Goal: Share content: Share content

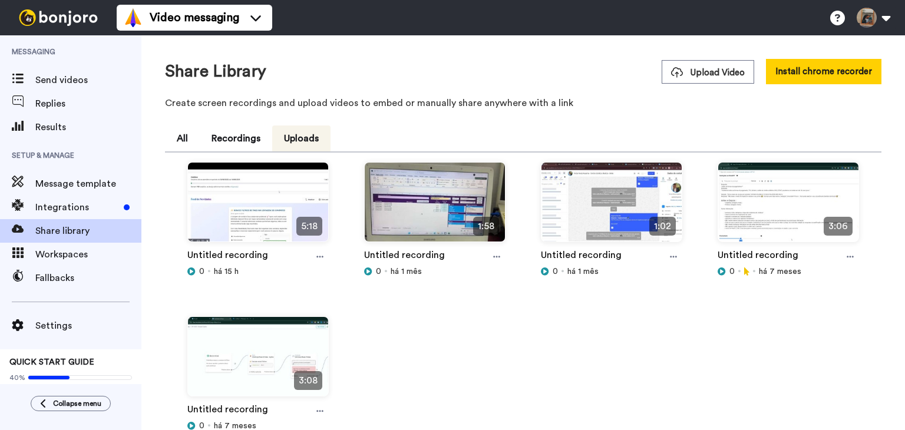
click at [697, 71] on span "Upload Video" at bounding box center [708, 73] width 74 height 12
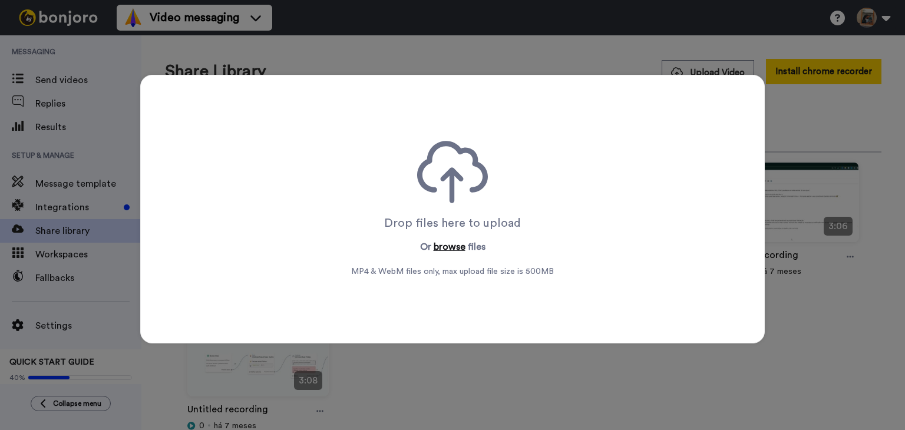
click at [446, 249] on button "browse" at bounding box center [450, 247] width 32 height 14
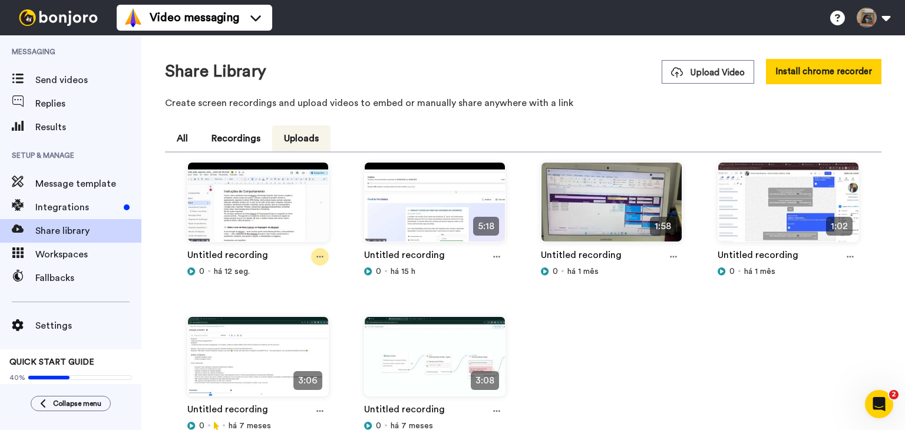
click at [319, 253] on icon at bounding box center [319, 257] width 7 height 8
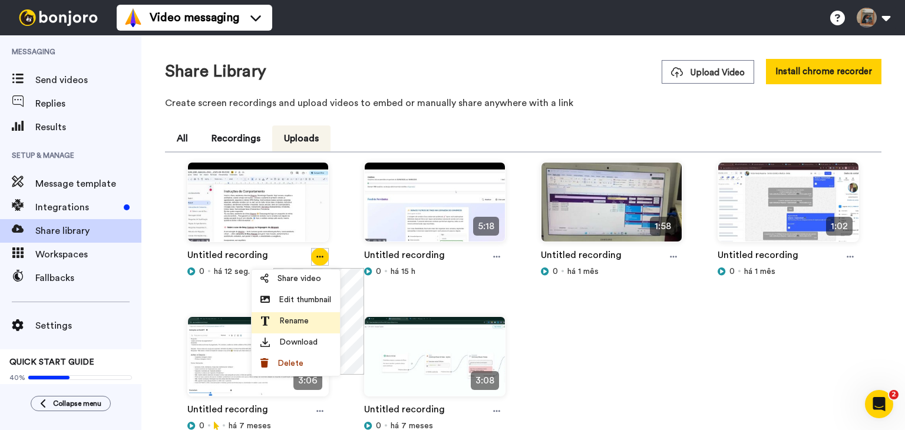
click at [296, 322] on span "Rename" at bounding box center [293, 321] width 29 height 12
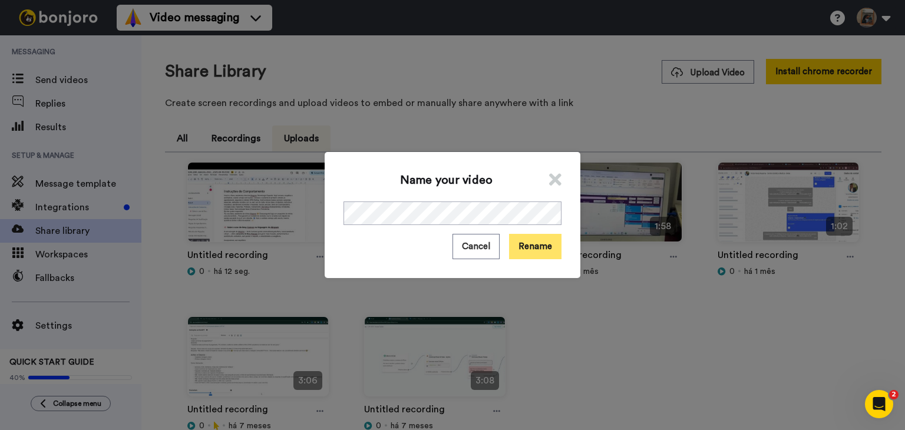
click at [540, 249] on button "Rename" at bounding box center [535, 246] width 52 height 25
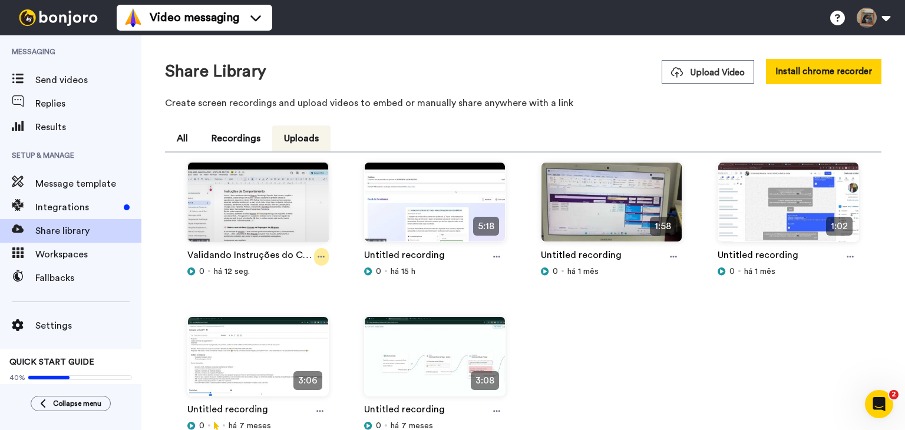
click at [318, 257] on icon at bounding box center [320, 257] width 7 height 8
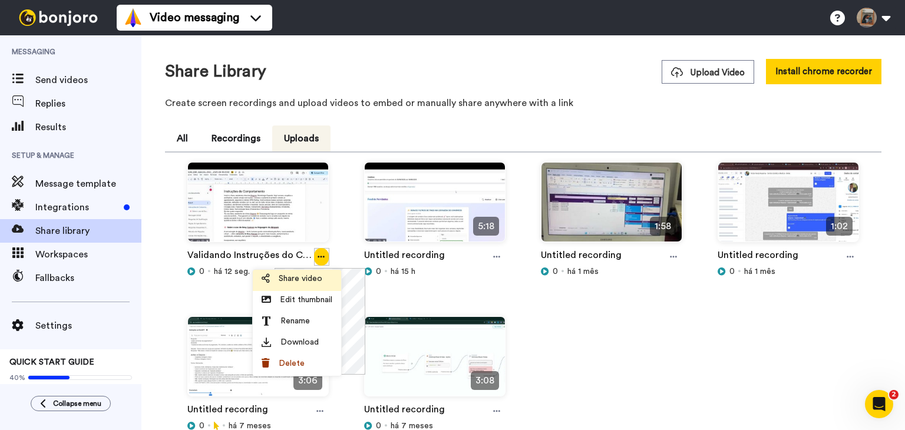
click at [300, 281] on span "Share video" at bounding box center [301, 279] width 44 height 12
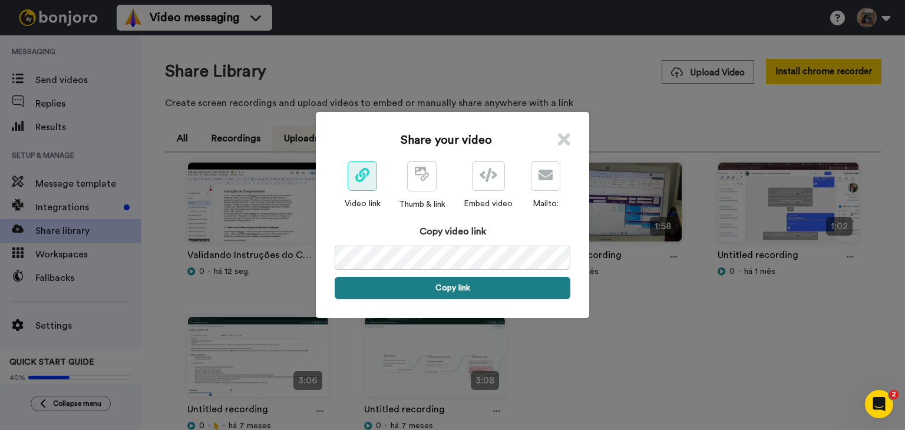
click at [455, 287] on button "Copy link" at bounding box center [453, 288] width 236 height 22
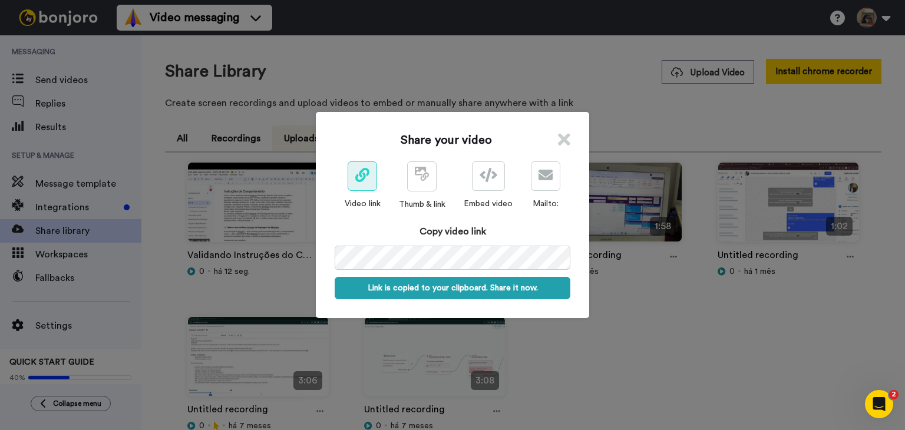
click at [558, 138] on icon at bounding box center [564, 140] width 12 height 18
